Goal: Information Seeking & Learning: Learn about a topic

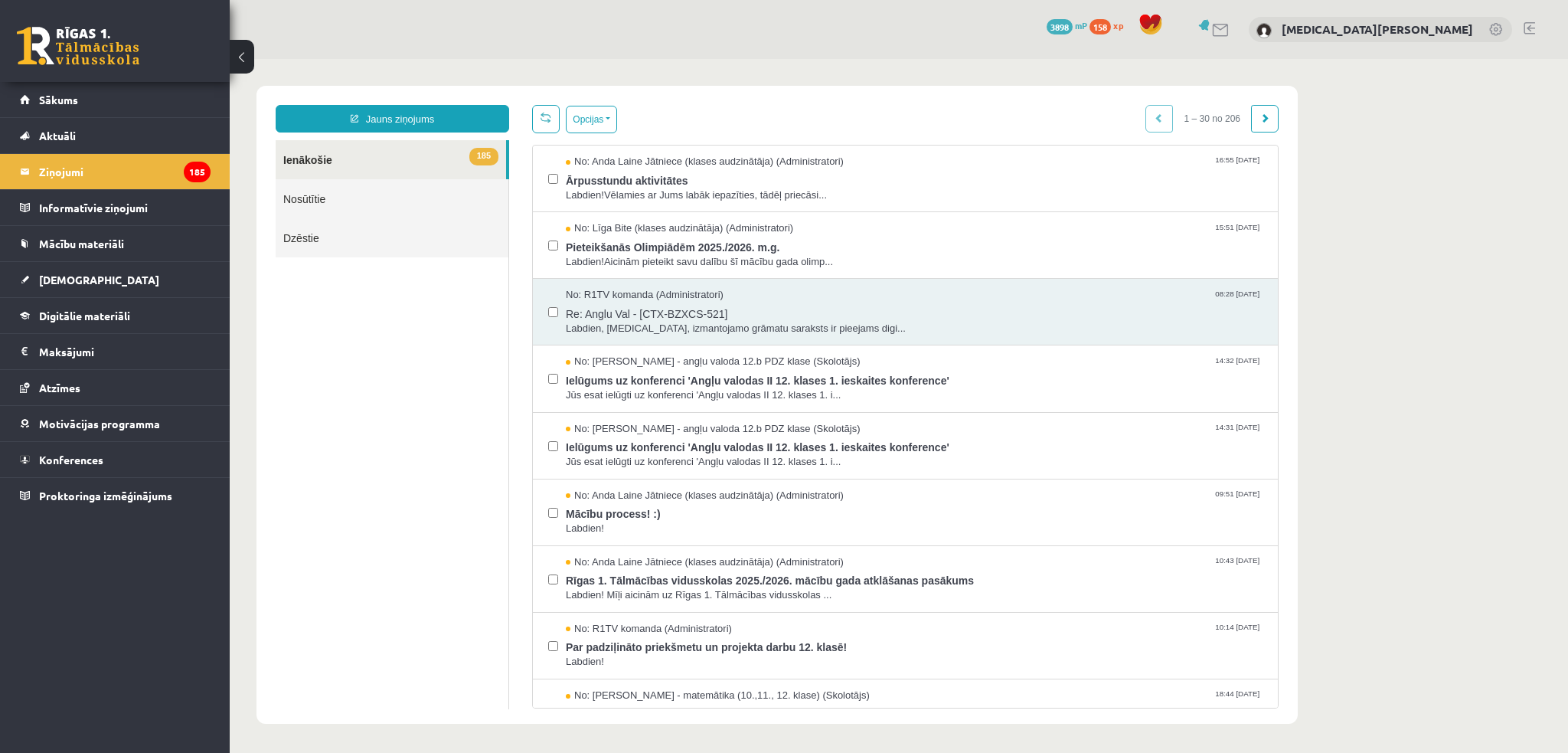
click at [340, 179] on link "Nosūtītie" at bounding box center [392, 199] width 233 height 39
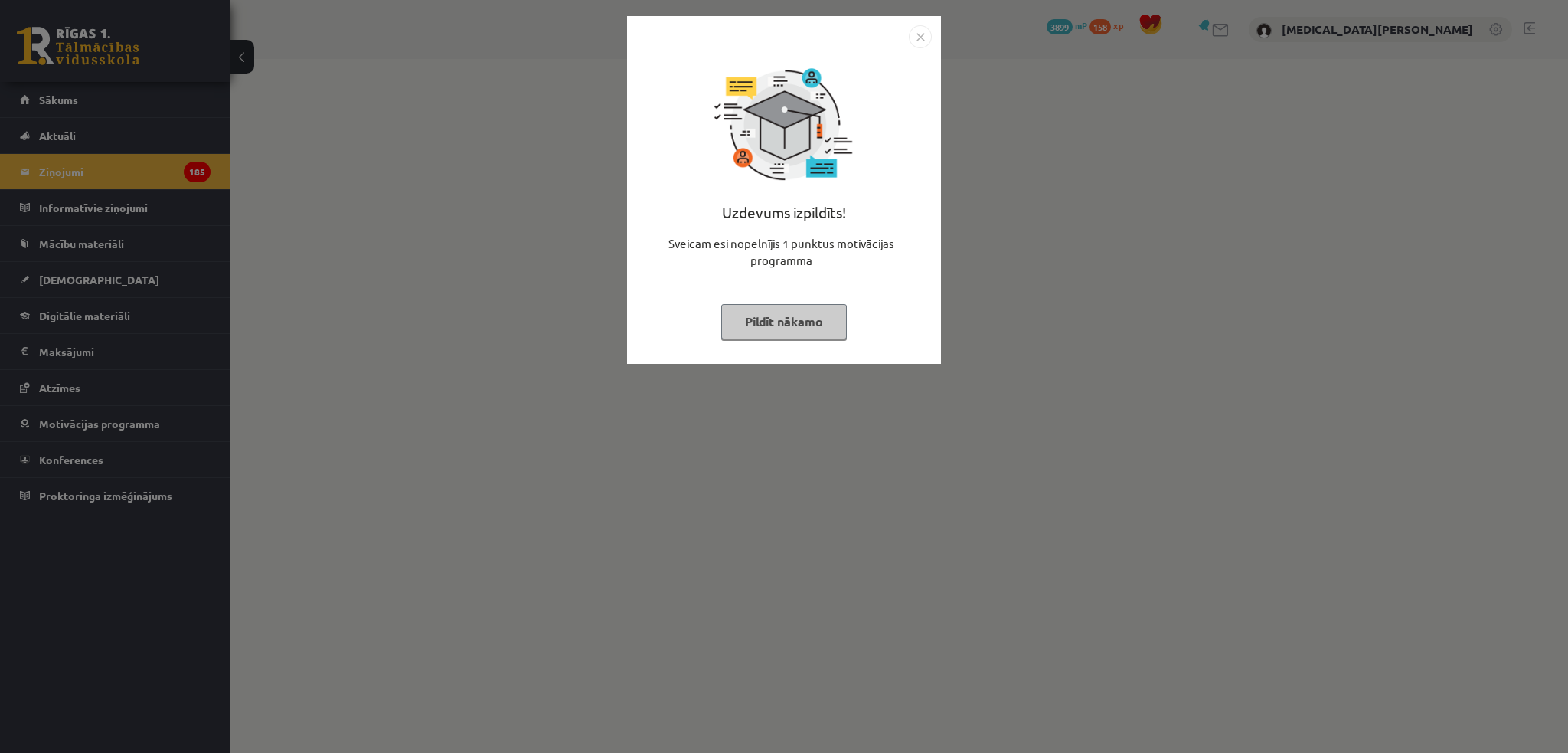
click at [808, 321] on button "Pildīt nākamo" at bounding box center [784, 321] width 126 height 35
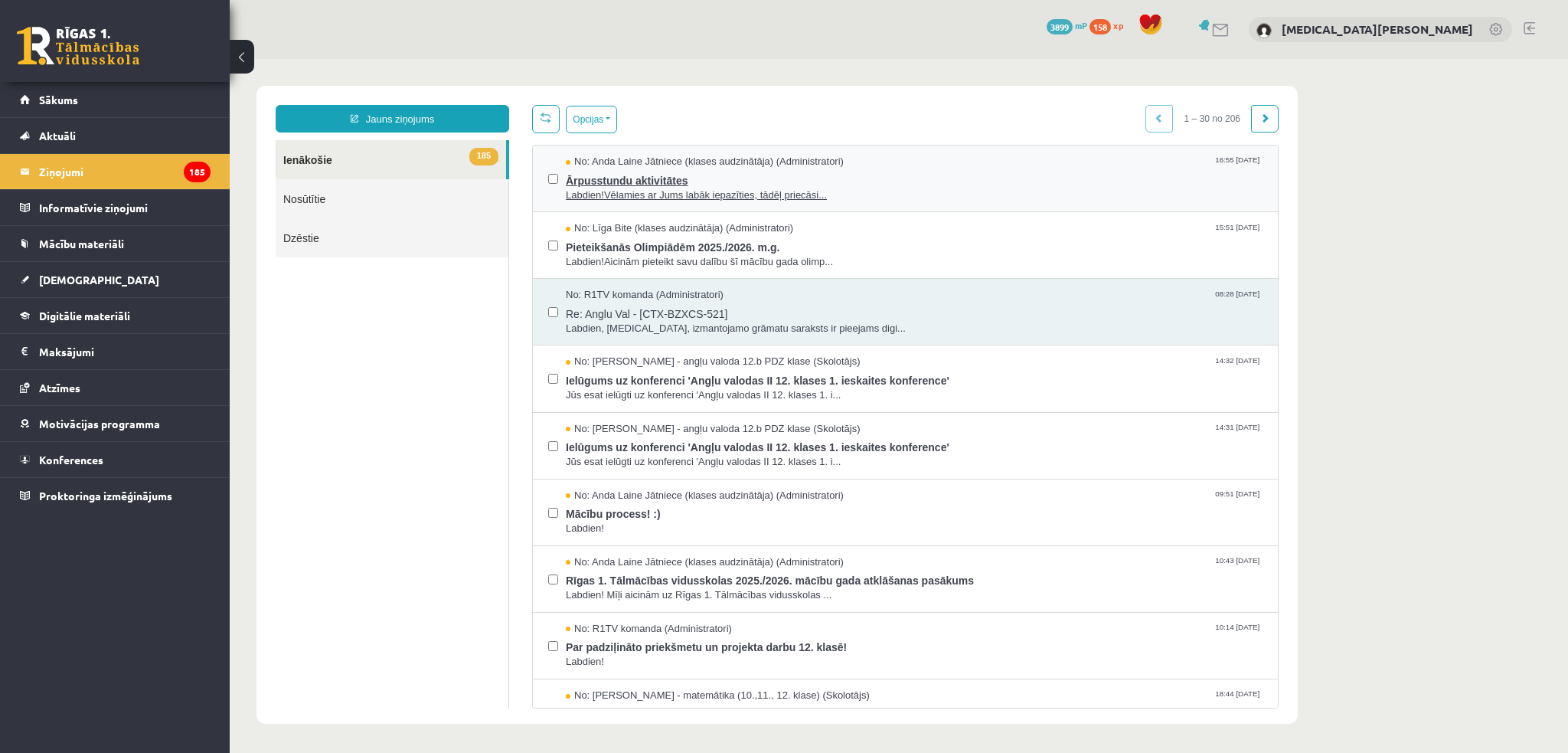
click at [780, 188] on span "Labdien!Vēlamies ar Jums labāk iepazīties, tādēļ priecāsi..." at bounding box center [914, 196] width 697 height 15
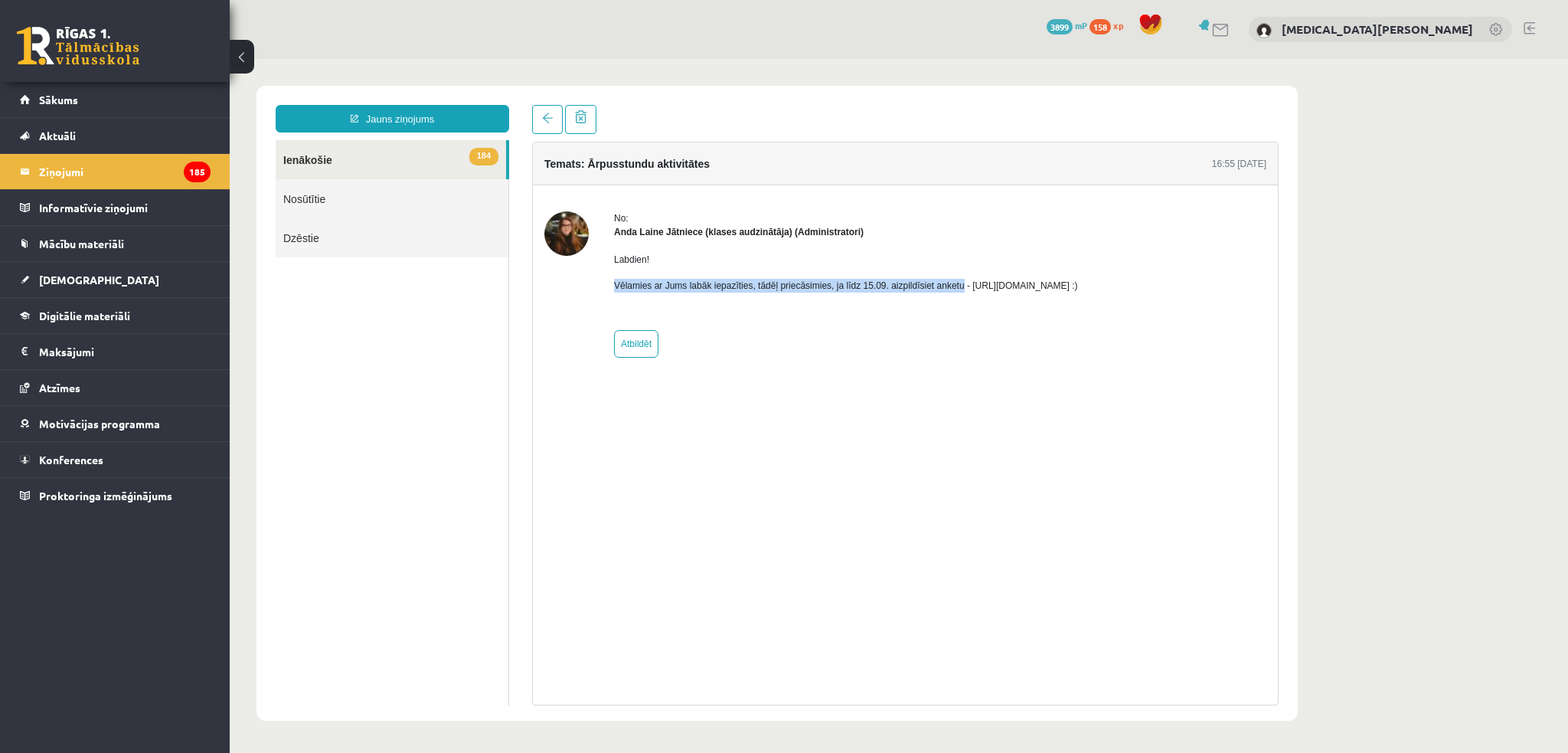
drag, startPoint x: 611, startPoint y: 277, endPoint x: 952, endPoint y: 279, distance: 341.0
click at [952, 279] on div "No: [PERSON_NAME] Jātniece (klases audzinātāja) (Administratori) Labdien! Vēlam…" at bounding box center [905, 285] width 722 height 146
click at [943, 257] on div at bounding box center [943, 257] width 0 height 0
click at [951, 233] on div "Anda Laine Jātniece (klases audzinātāja) (Administratori)" at bounding box center [846, 232] width 464 height 14
click at [549, 124] on link at bounding box center [548, 119] width 31 height 29
